Goal: Book appointment/travel/reservation

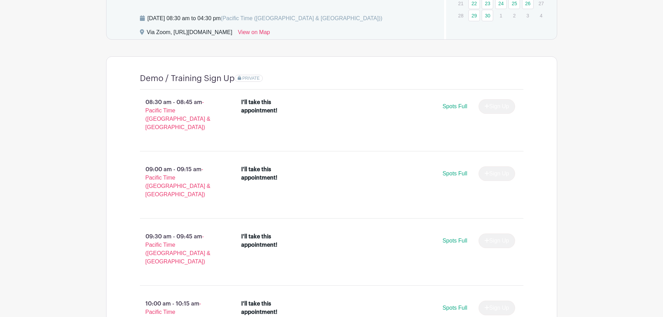
scroll to position [244, 0]
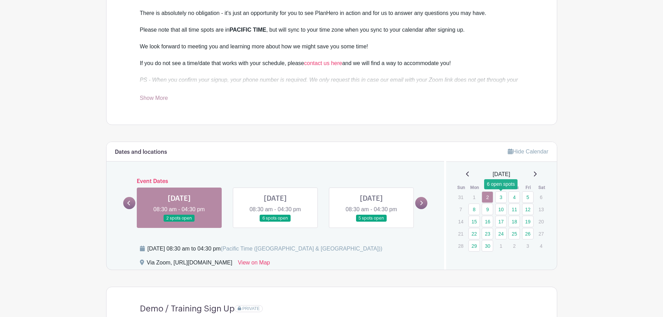
click at [501, 198] on link "3" at bounding box center [500, 196] width 11 height 11
click at [502, 198] on link "3" at bounding box center [500, 196] width 11 height 11
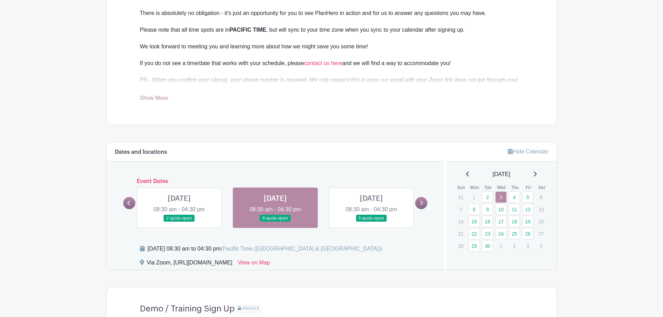
click at [275, 222] on link at bounding box center [275, 222] width 0 height 0
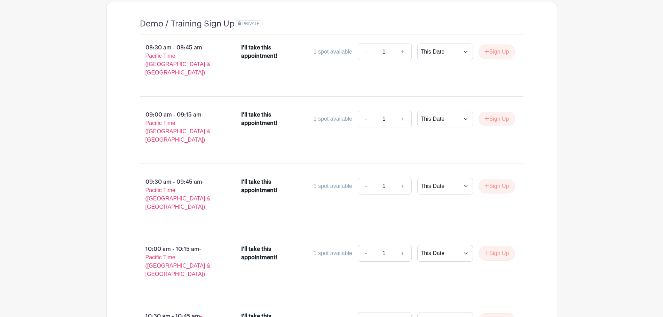
scroll to position [406, 0]
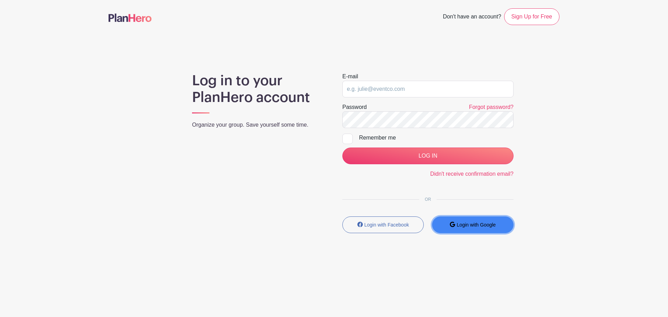
click at [453, 227] on button "Login with Google" at bounding box center [472, 224] width 81 height 17
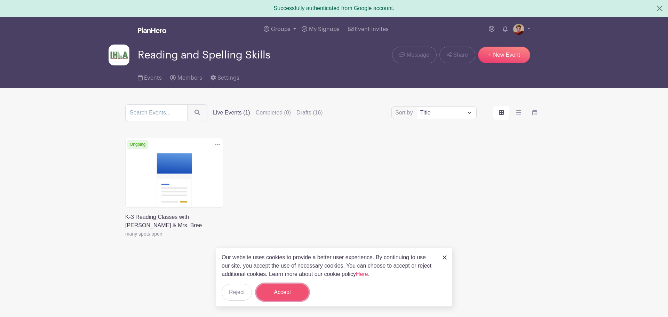
click at [286, 294] on button "Accept" at bounding box center [282, 292] width 52 height 17
